Goal: Transaction & Acquisition: Purchase product/service

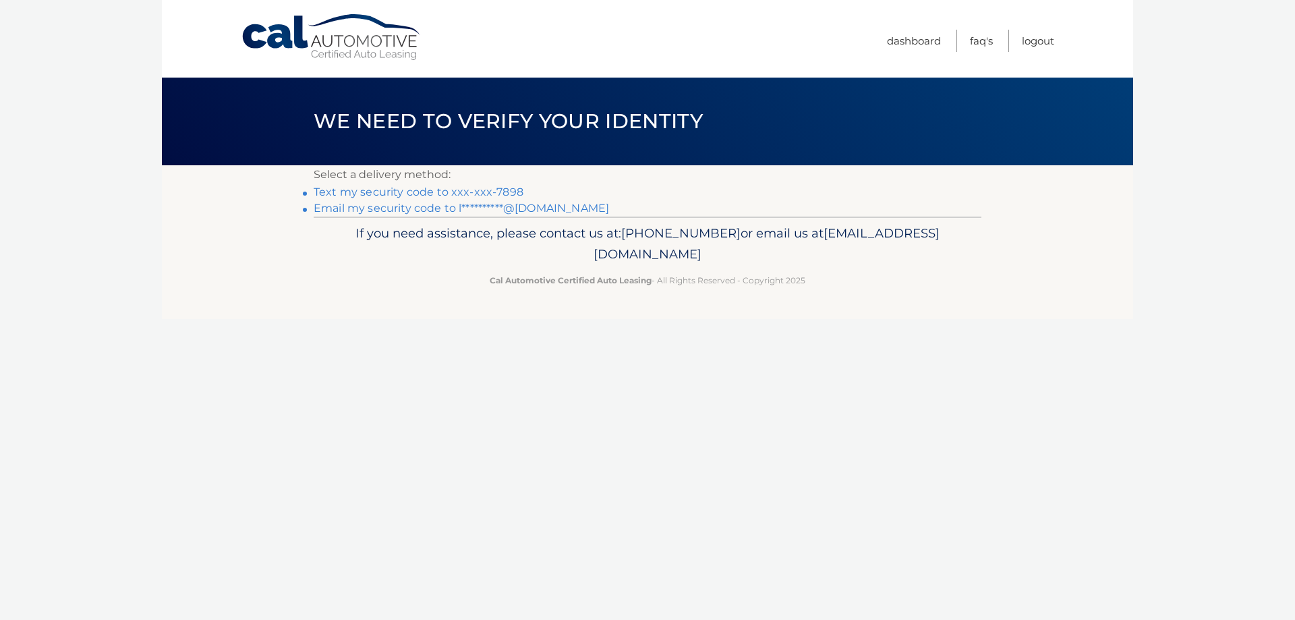
click at [376, 197] on link "Text my security code to xxx-xxx-7898" at bounding box center [419, 191] width 210 height 13
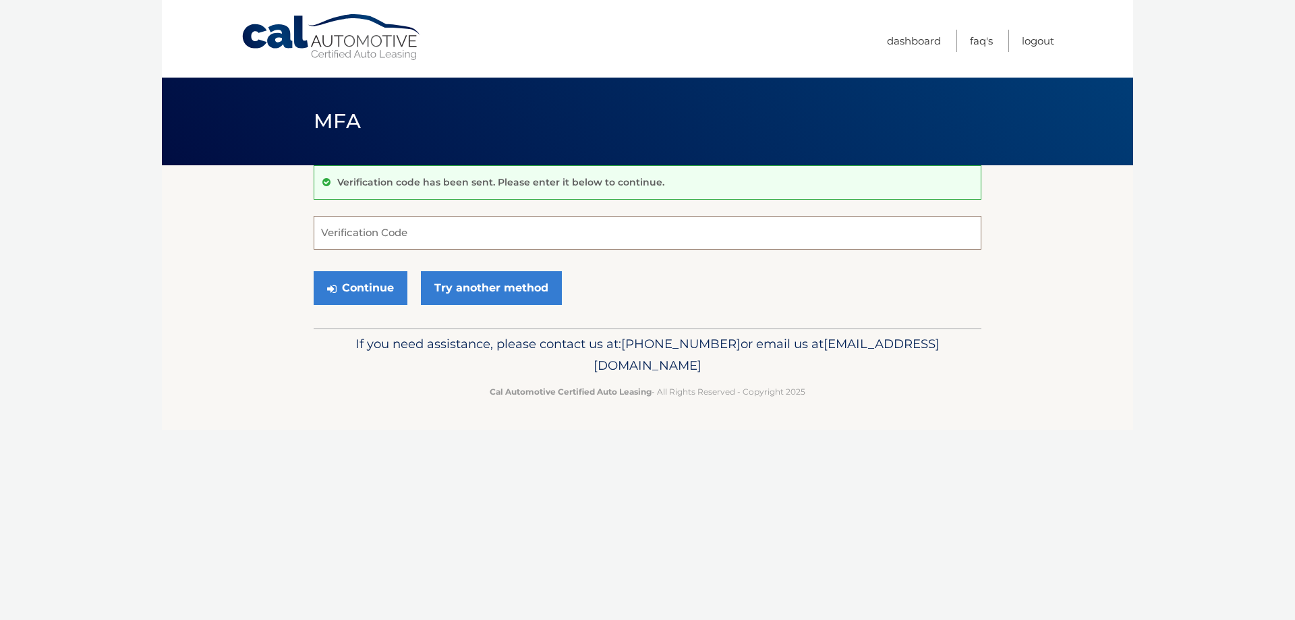
click at [368, 232] on input "Verification Code" at bounding box center [648, 233] width 668 height 34
type input "103128"
click at [361, 291] on button "Continue" at bounding box center [361, 288] width 94 height 34
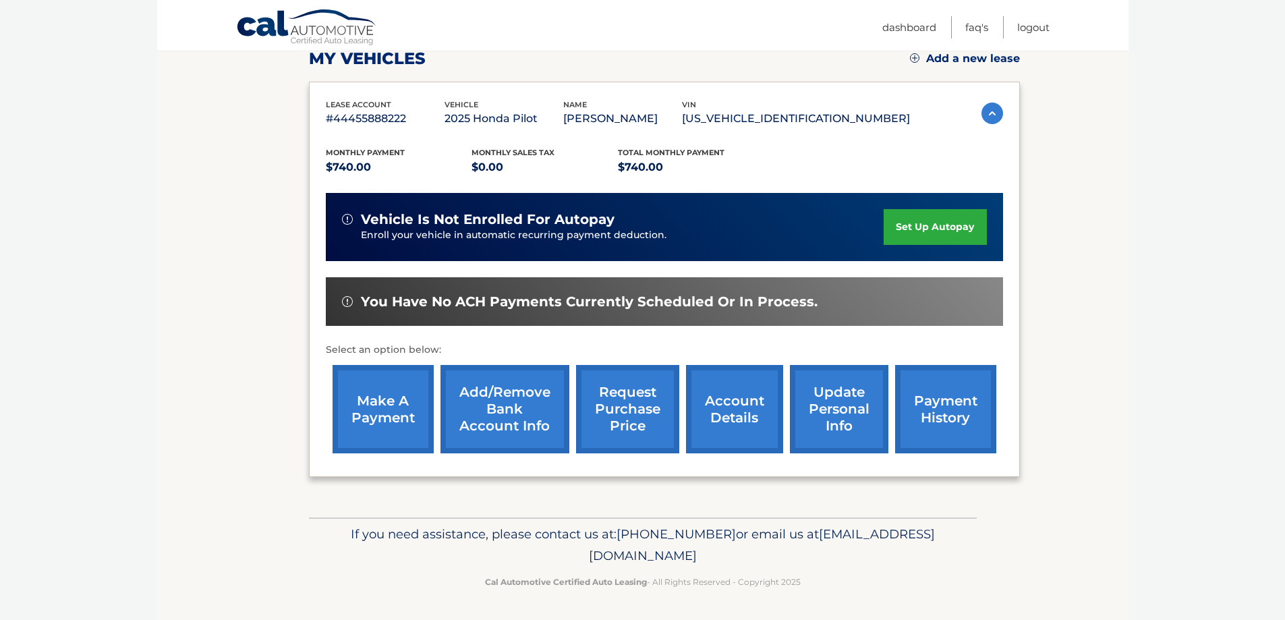
scroll to position [216, 0]
click at [399, 418] on link "make a payment" at bounding box center [382, 409] width 101 height 88
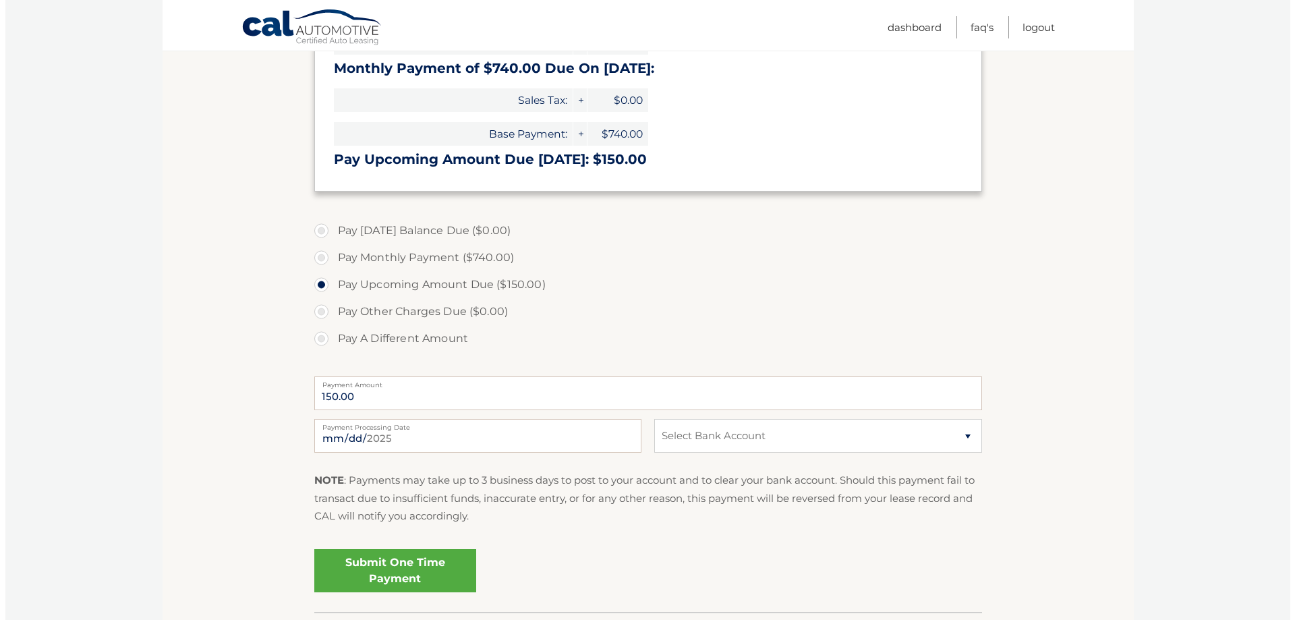
scroll to position [337, 0]
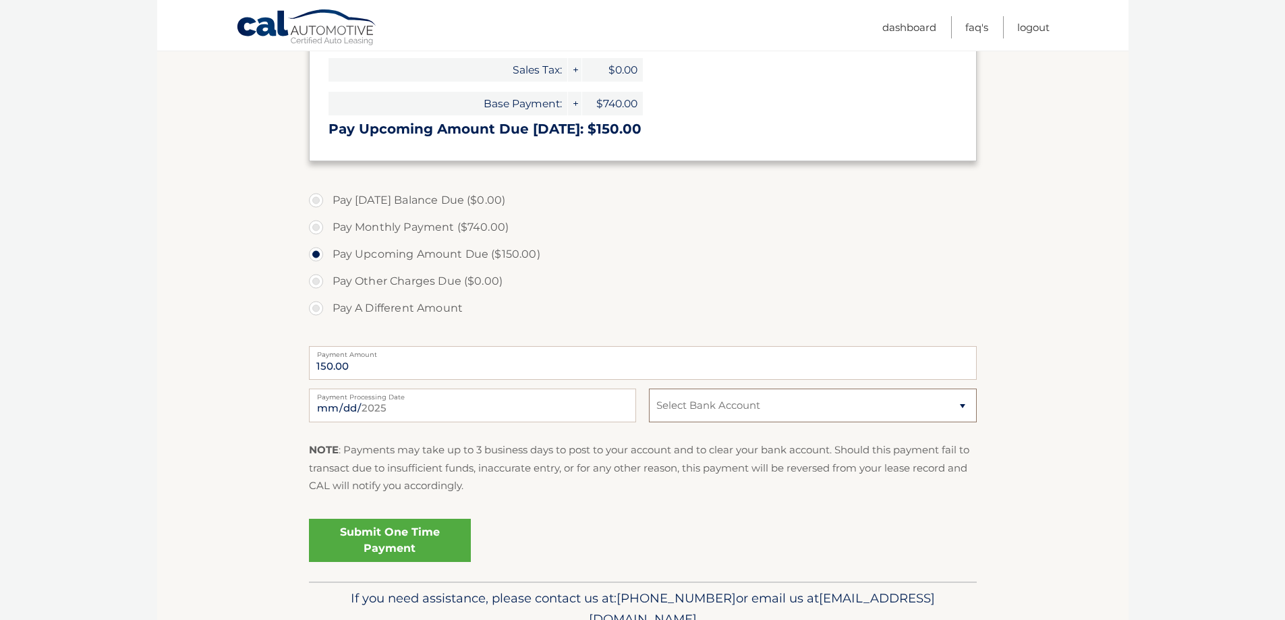
click at [687, 411] on select "Select Bank Account Checking CITIBANK NA *****9803 Checking JPMORGAN CHASE BANK…" at bounding box center [812, 405] width 327 height 34
select select "Yjg1NTJhMTEtYTdlMi00ZjkwLTk4ZjQtYjBkODZmNWVkYzM5"
click at [649, 388] on select "Select Bank Account Checking CITIBANK NA *****9803 Checking JPMORGAN CHASE BANK…" at bounding box center [812, 405] width 327 height 34
click at [404, 541] on link "Submit One Time Payment" at bounding box center [390, 540] width 162 height 43
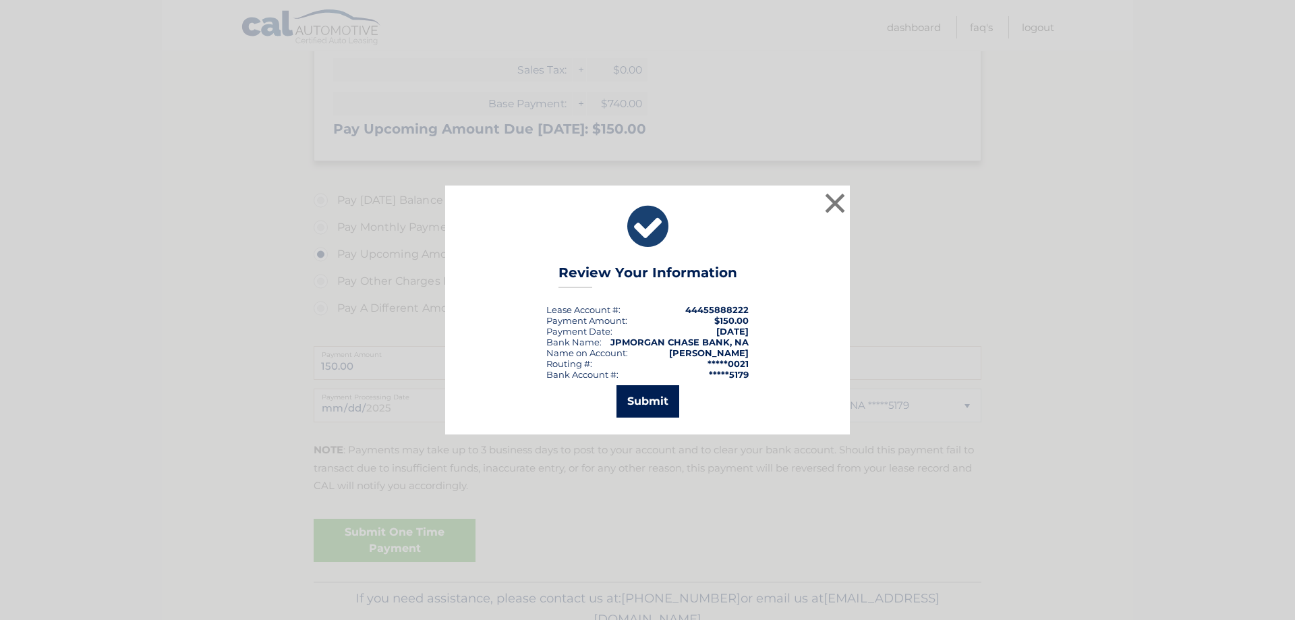
click at [664, 405] on button "Submit" at bounding box center [647, 401] width 63 height 32
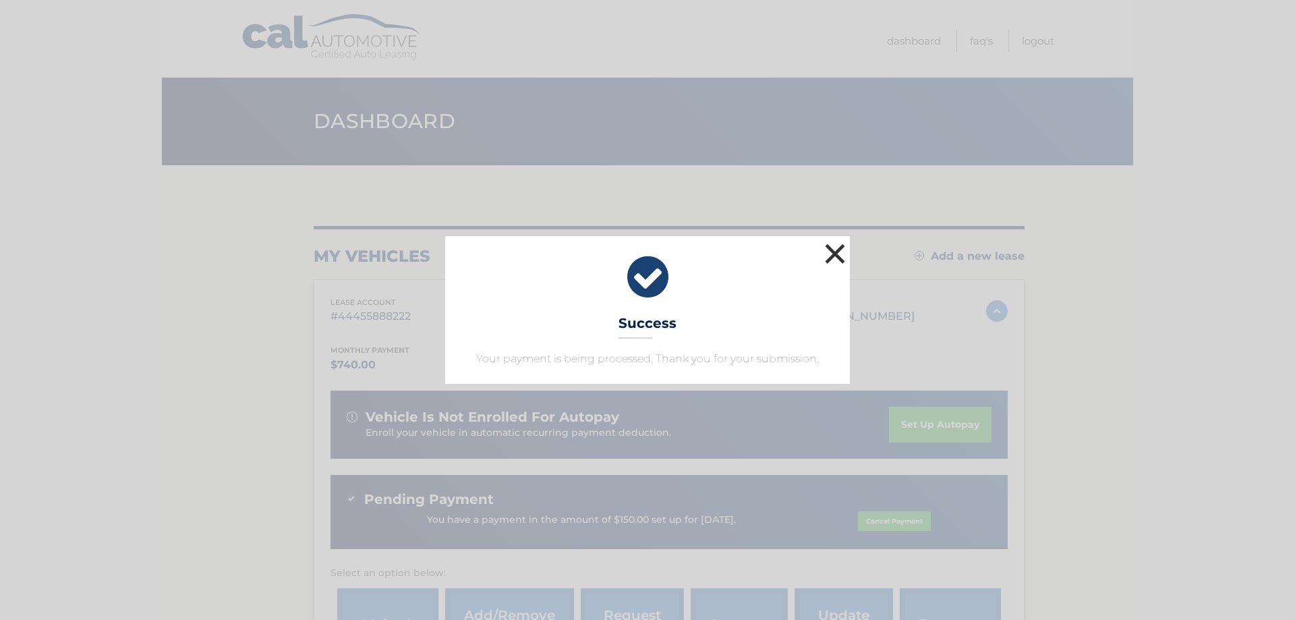
click at [842, 256] on button "×" at bounding box center [834, 253] width 27 height 27
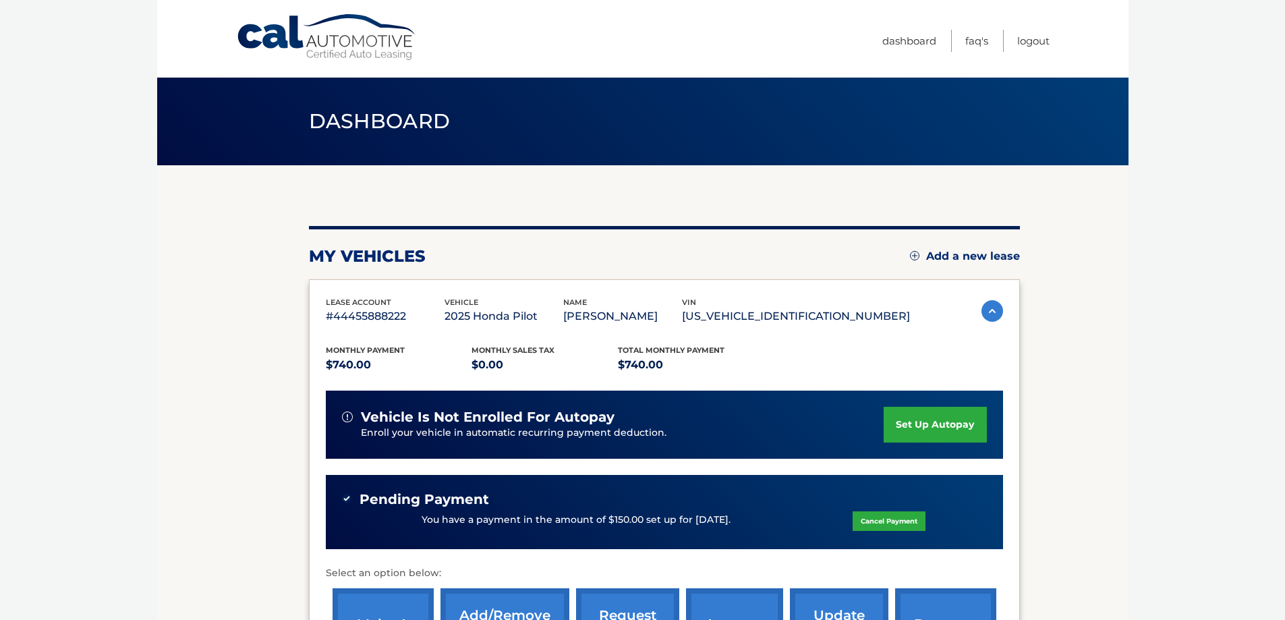
click at [364, 123] on span "Dashboard" at bounding box center [380, 121] width 142 height 25
click at [289, 34] on link "Cal Automotive" at bounding box center [327, 37] width 182 height 48
click at [1031, 38] on link "Logout" at bounding box center [1033, 41] width 32 height 22
